Goal: Task Accomplishment & Management: Manage account settings

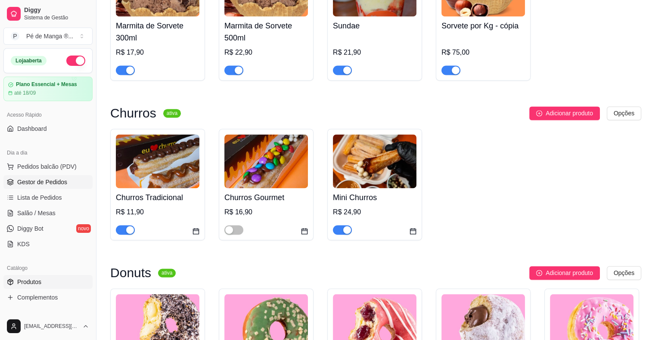
click at [62, 179] on span "Gestor de Pedidos" at bounding box center [42, 182] width 50 height 9
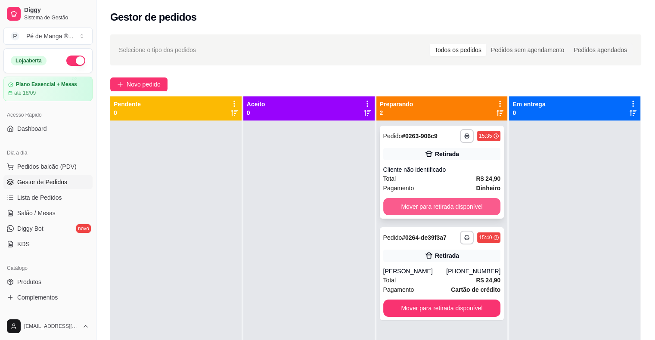
click at [424, 209] on button "Mover para retirada disponível" at bounding box center [443, 206] width 118 height 17
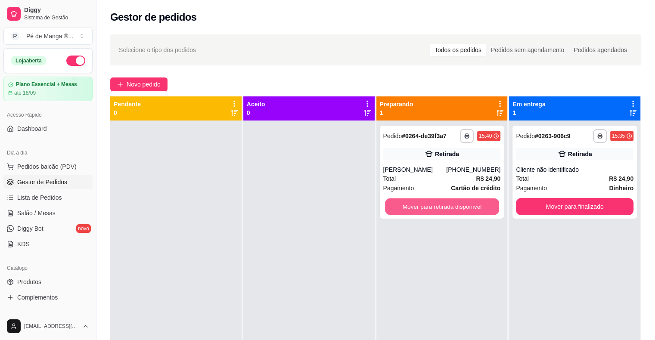
click at [426, 211] on button "Mover para retirada disponível" at bounding box center [442, 207] width 114 height 17
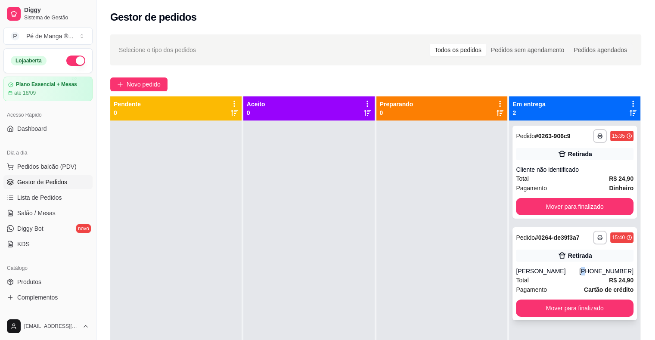
click at [587, 267] on div "[PHONE_NUMBER]" at bounding box center [607, 271] width 54 height 9
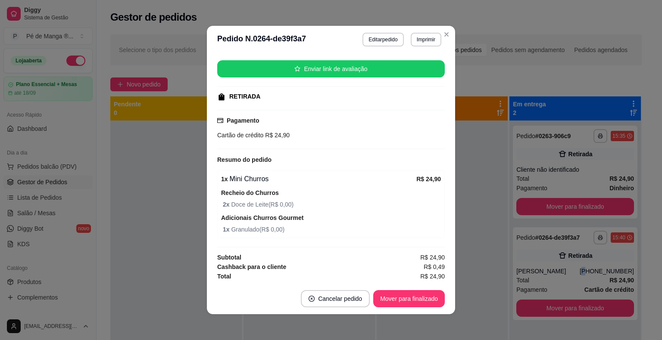
scroll to position [2, 0]
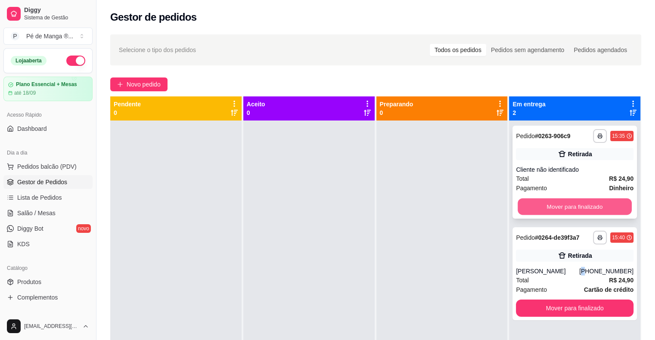
click at [585, 202] on button "Mover para finalizado" at bounding box center [575, 207] width 114 height 17
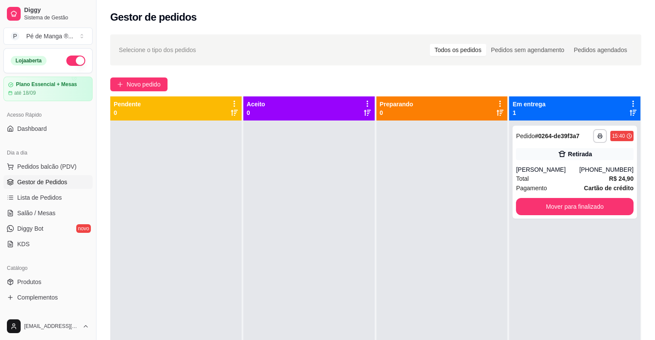
click at [540, 269] on div "**********" at bounding box center [574, 291] width 131 height 340
click at [57, 198] on span "Lista de Pedidos" at bounding box center [39, 197] width 45 height 9
